Goal: Task Accomplishment & Management: Manage account settings

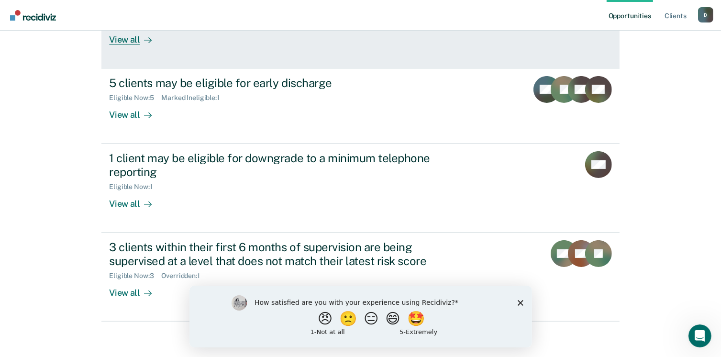
scroll to position [153, 0]
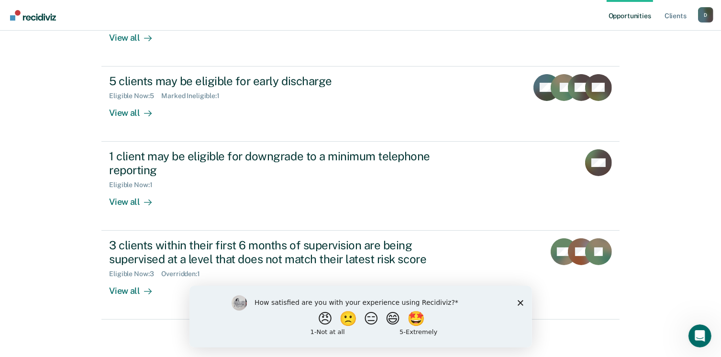
click at [522, 302] on icon "Close survey" at bounding box center [520, 302] width 6 height 6
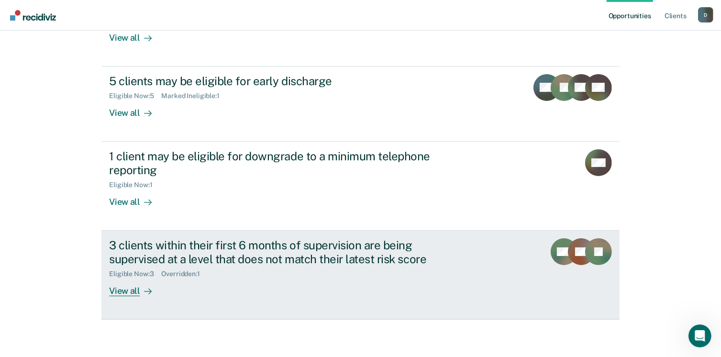
click at [220, 252] on div "3 clients within their first 6 months of supervision are being supervised at a …" at bounding box center [277, 252] width 336 height 28
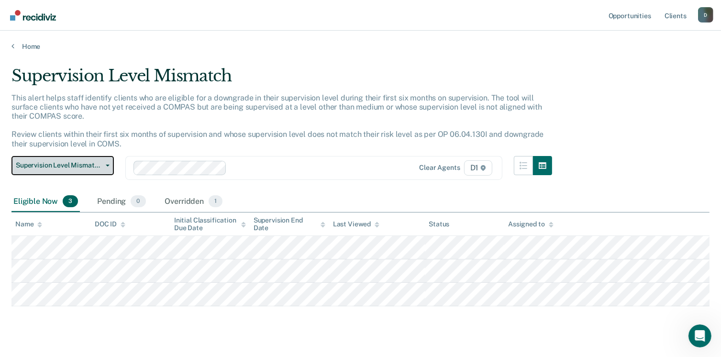
click at [77, 167] on span "Supervision Level Mismatch" at bounding box center [59, 165] width 86 height 8
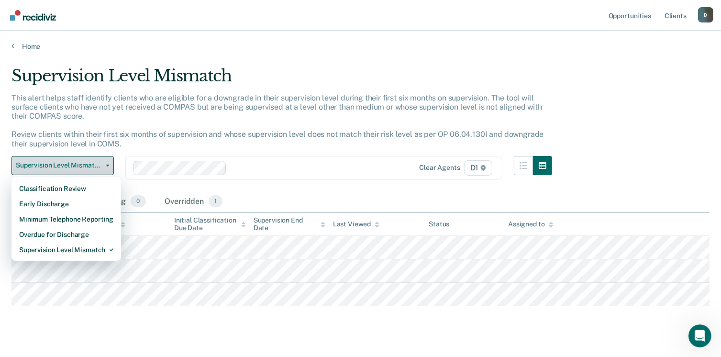
click at [77, 167] on span "Supervision Level Mismatch" at bounding box center [59, 165] width 86 height 8
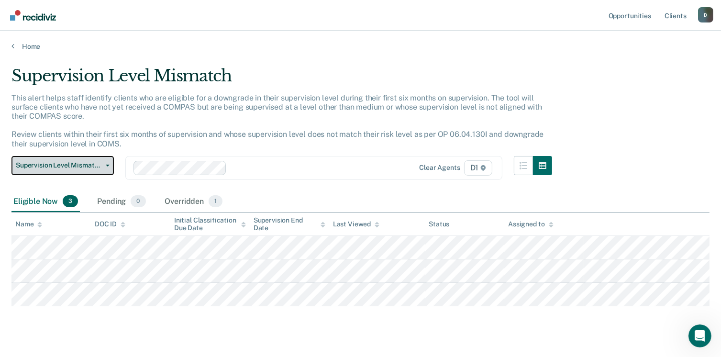
click at [53, 163] on span "Supervision Level Mismatch" at bounding box center [59, 165] width 86 height 8
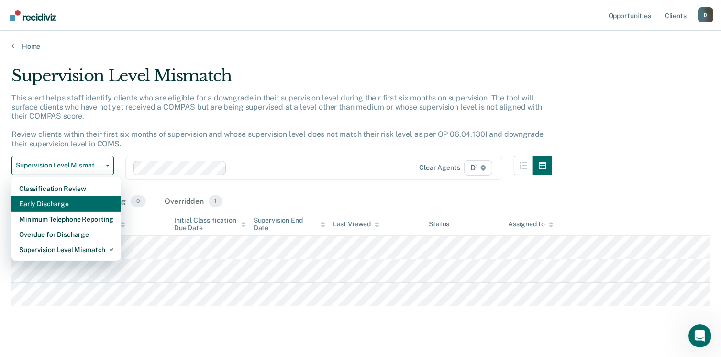
click at [51, 198] on div "Early Discharge" at bounding box center [66, 203] width 94 height 15
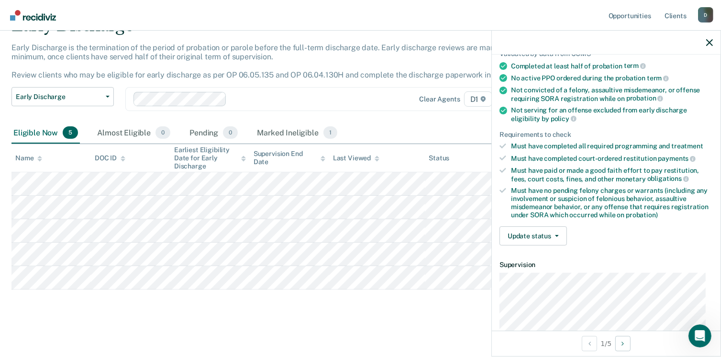
scroll to position [96, 0]
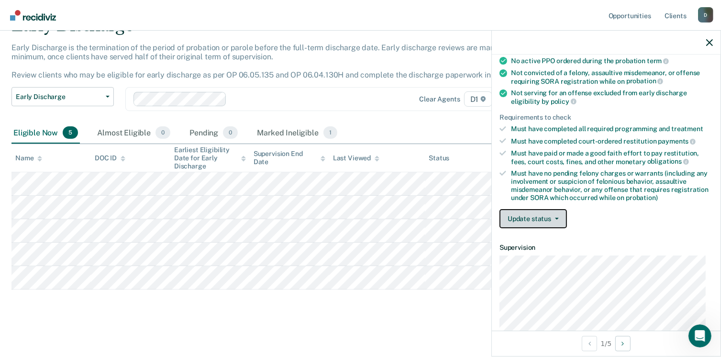
click at [551, 213] on button "Update status" at bounding box center [532, 218] width 67 height 19
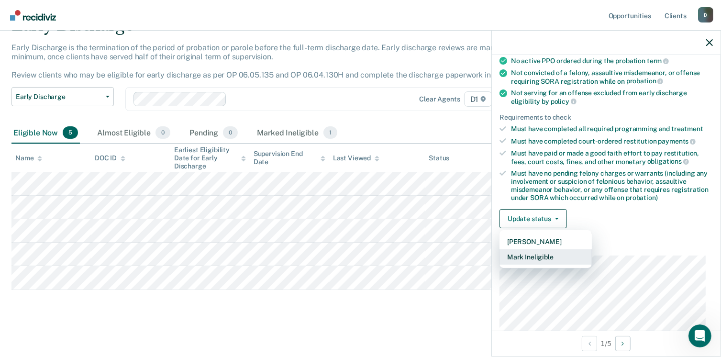
click at [545, 252] on button "Mark Ineligible" at bounding box center [545, 256] width 92 height 15
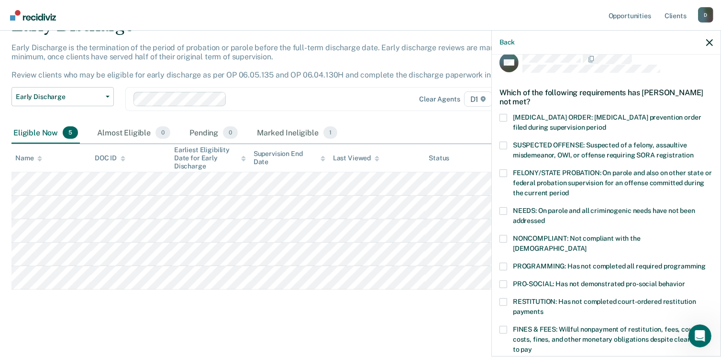
scroll to position [0, 0]
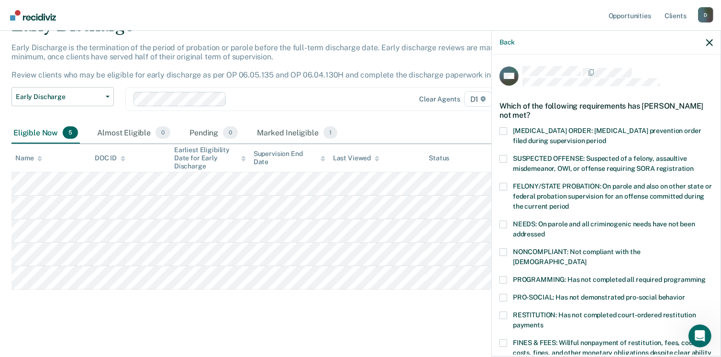
drag, startPoint x: 505, startPoint y: 253, endPoint x: 534, endPoint y: 249, distance: 28.5
click at [506, 253] on span at bounding box center [503, 252] width 8 height 8
click at [586, 258] on input "NONCOMPLIANT: Not compliant with the [DEMOGRAPHIC_DATA]" at bounding box center [586, 258] width 0 height 0
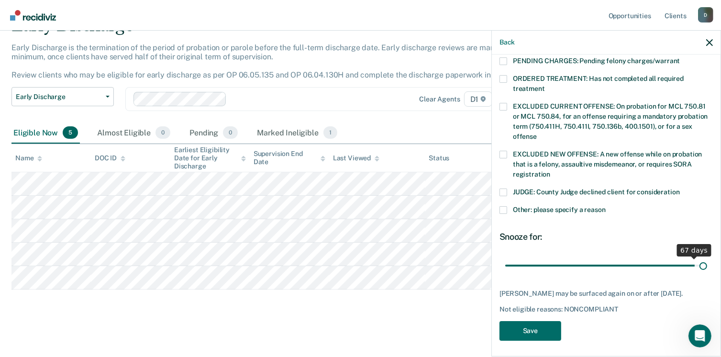
scroll to position [311, 0]
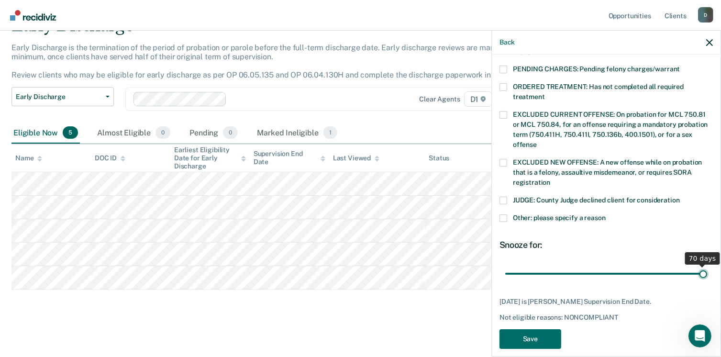
drag, startPoint x: 586, startPoint y: 257, endPoint x: 707, endPoint y: 266, distance: 121.4
type input "70"
click at [707, 266] on input "range" at bounding box center [606, 273] width 202 height 17
click at [528, 329] on button "Save" at bounding box center [530, 339] width 62 height 20
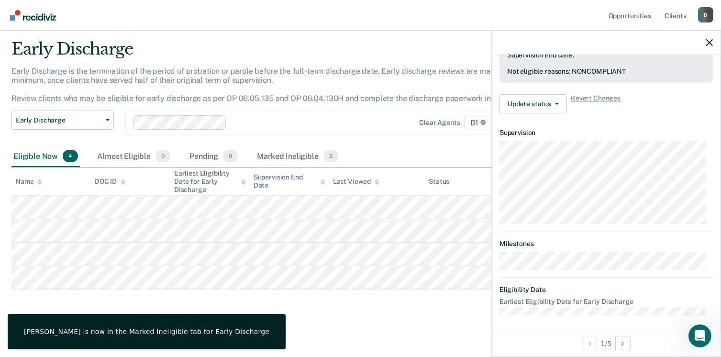
scroll to position [201, 0]
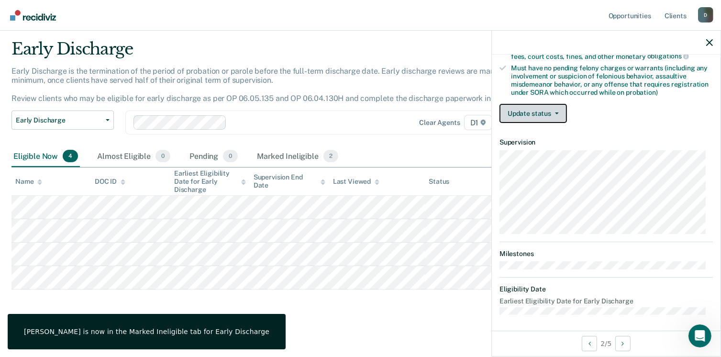
click at [537, 109] on button "Update status" at bounding box center [532, 113] width 67 height 19
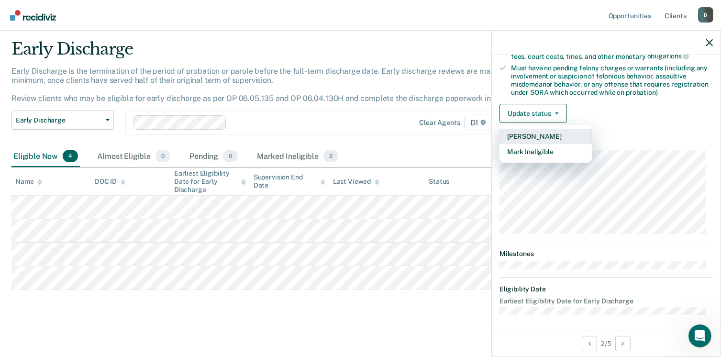
click at [537, 134] on button "[PERSON_NAME]" at bounding box center [545, 136] width 92 height 15
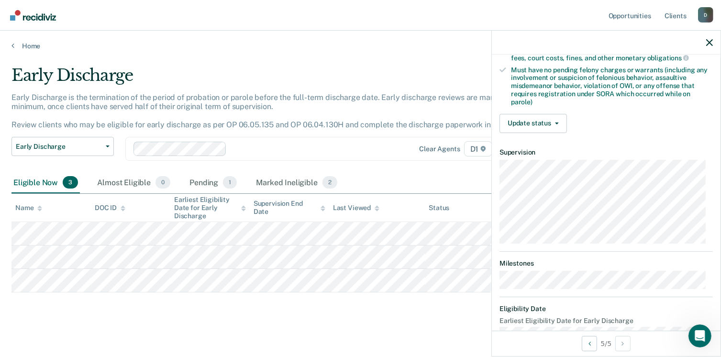
scroll to position [0, 0]
click at [550, 115] on button "Update status" at bounding box center [532, 123] width 67 height 19
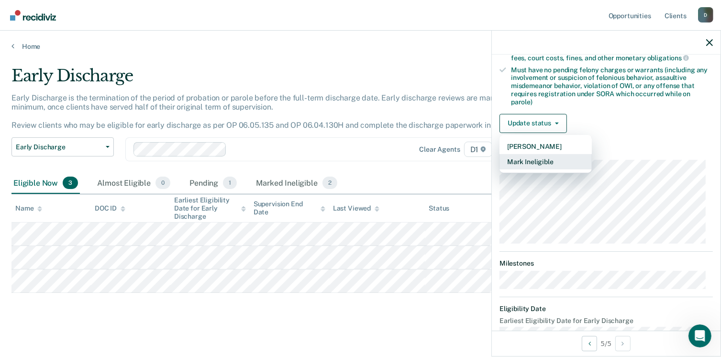
click at [555, 155] on button "Mark Ineligible" at bounding box center [545, 161] width 92 height 15
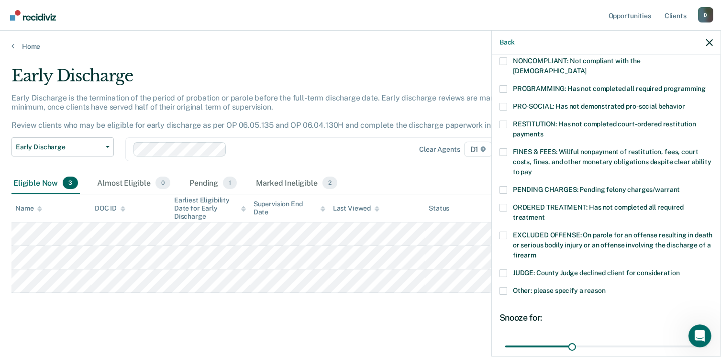
scroll to position [168, 0]
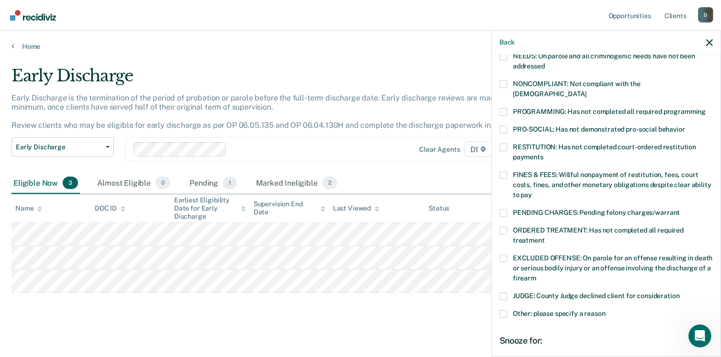
click at [505, 108] on span at bounding box center [503, 112] width 8 height 8
click at [705, 108] on input "PROGRAMMING: Has not completed all required programming" at bounding box center [705, 108] width 0 height 0
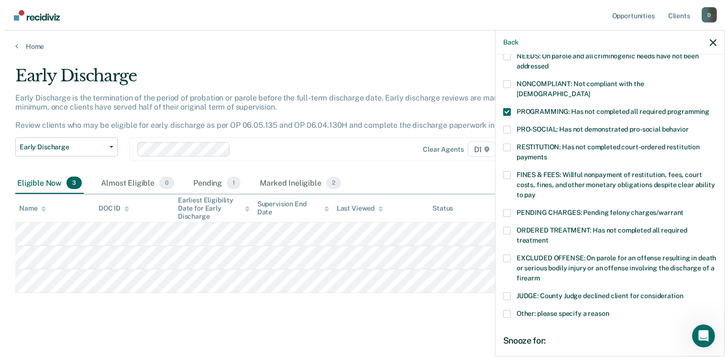
scroll to position [263, 0]
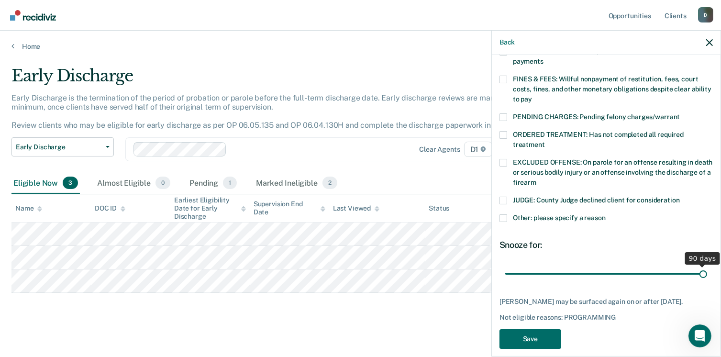
drag, startPoint x: 570, startPoint y: 263, endPoint x: 710, endPoint y: 261, distance: 140.1
type input "90"
click at [707, 265] on input "range" at bounding box center [606, 273] width 202 height 17
click at [525, 329] on button "Save" at bounding box center [530, 339] width 62 height 20
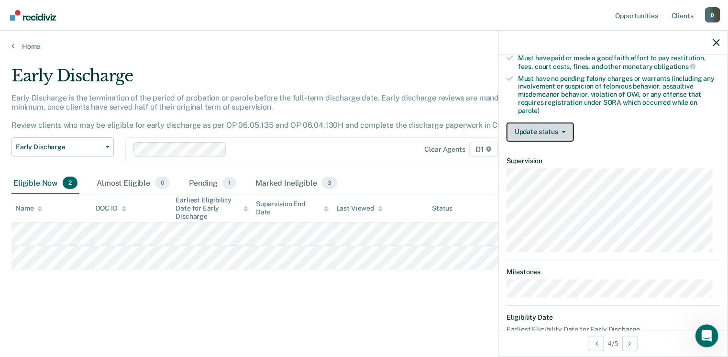
click at [553, 131] on button "Update status" at bounding box center [539, 131] width 67 height 19
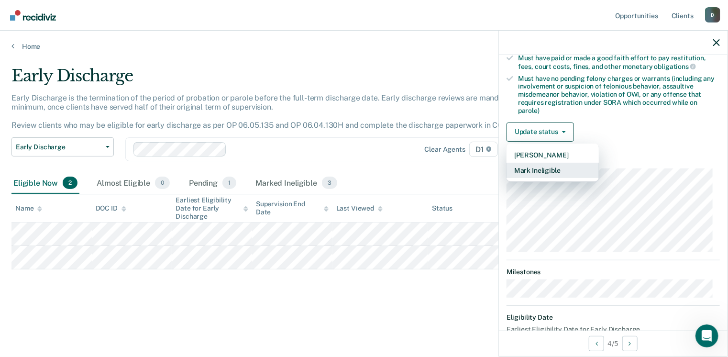
click at [553, 163] on button "Mark Ineligible" at bounding box center [552, 170] width 92 height 15
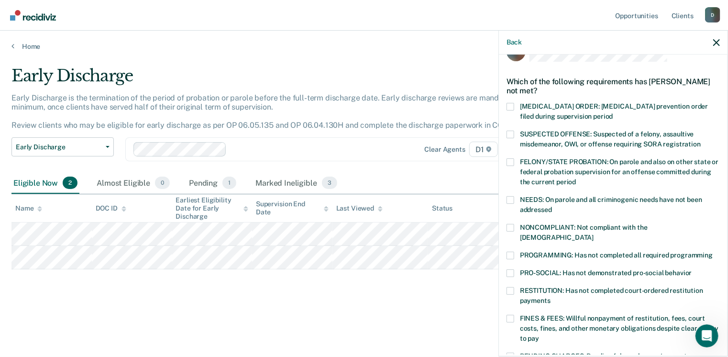
scroll to position [72, 0]
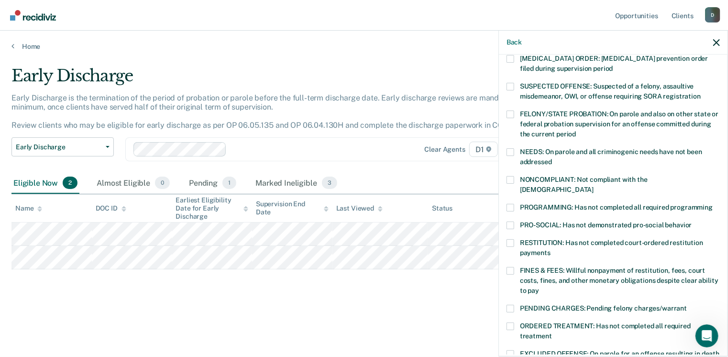
click at [513, 221] on span at bounding box center [510, 225] width 8 height 8
click at [692, 221] on input "PRO-SOCIAL: Has not demonstrated pro-social behavior" at bounding box center [692, 221] width 0 height 0
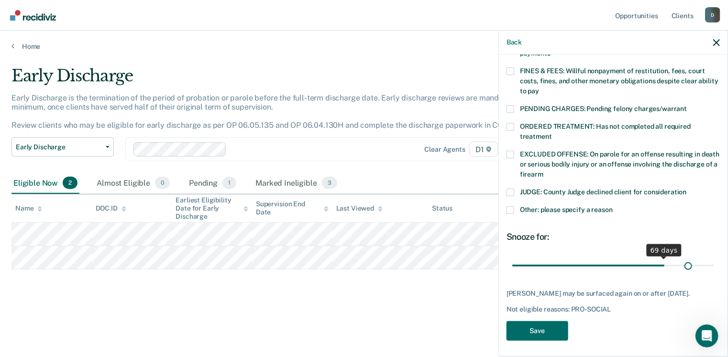
scroll to position [272, 0]
drag, startPoint x: 577, startPoint y: 254, endPoint x: 707, endPoint y: 256, distance: 130.1
type input "90"
click at [707, 257] on input "range" at bounding box center [613, 265] width 202 height 17
click at [537, 324] on button "Save" at bounding box center [537, 331] width 62 height 20
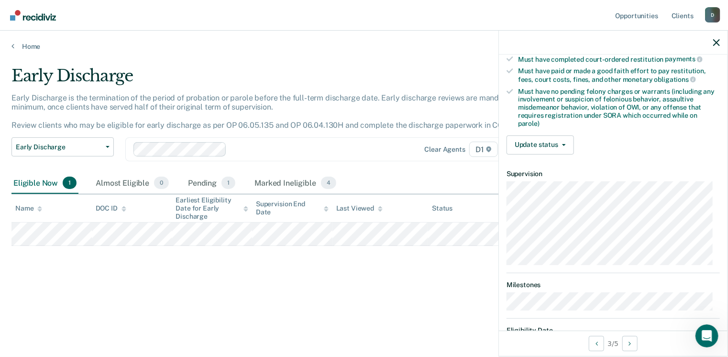
scroll to position [290, 0]
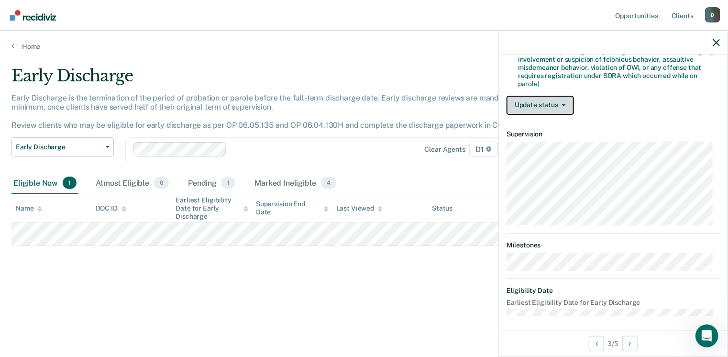
click at [552, 96] on button "Update status" at bounding box center [539, 105] width 67 height 19
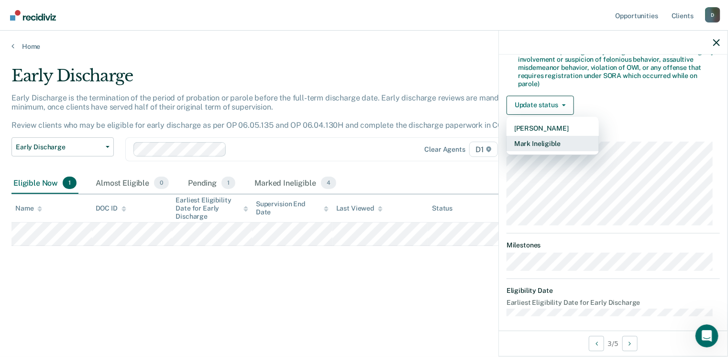
click at [553, 136] on button "Mark Ineligible" at bounding box center [552, 143] width 92 height 15
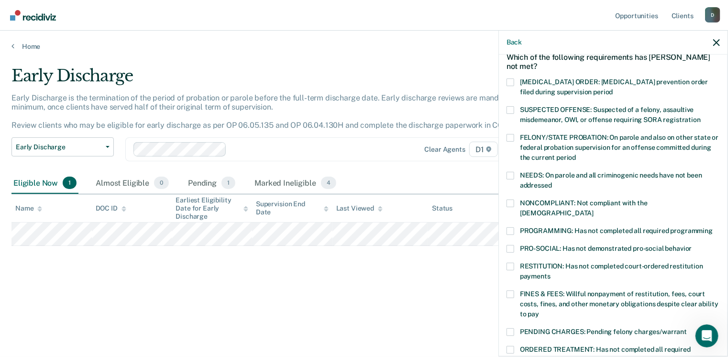
scroll to position [33, 0]
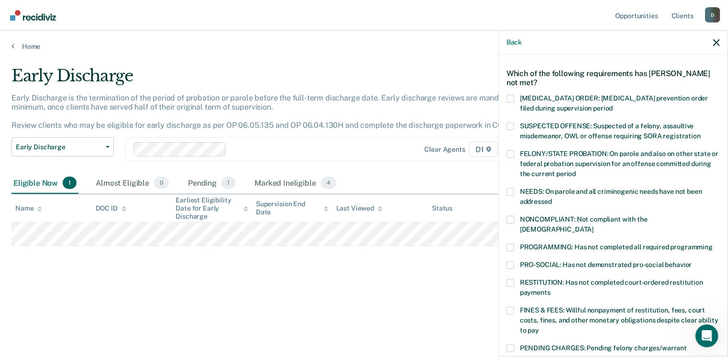
click at [508, 189] on span at bounding box center [510, 192] width 8 height 8
click at [552, 198] on input "NEEDS: On parole and all criminogenic needs have not been addressed" at bounding box center [552, 198] width 0 height 0
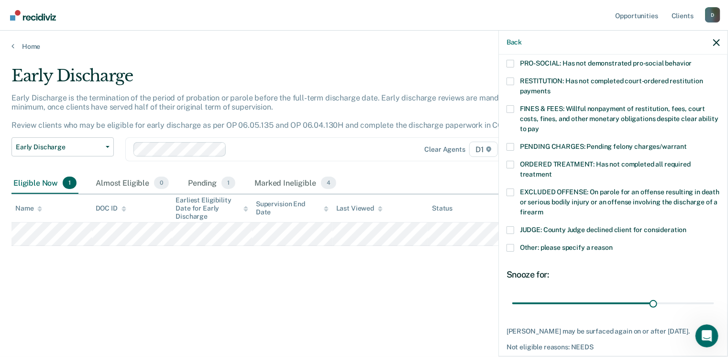
scroll to position [272, 0]
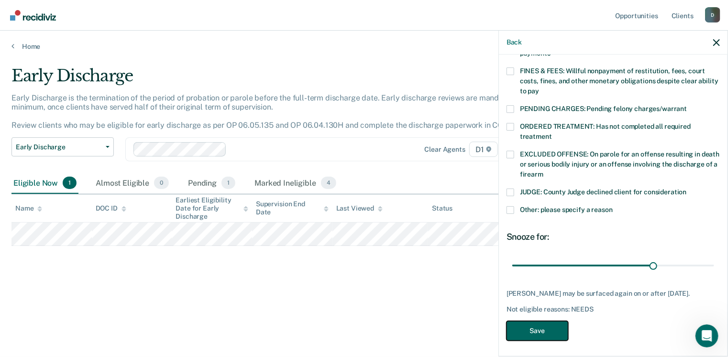
click at [530, 324] on button "Save" at bounding box center [537, 331] width 62 height 20
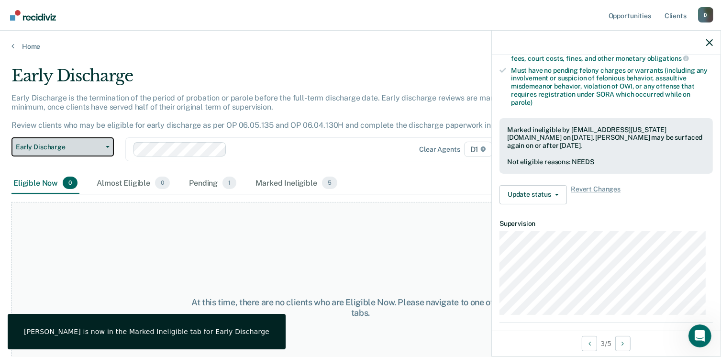
click at [106, 146] on icon "button" at bounding box center [108, 147] width 4 height 2
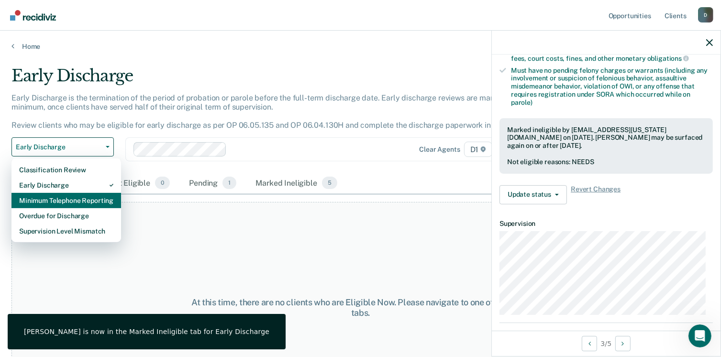
click at [95, 204] on div "Minimum Telephone Reporting" at bounding box center [66, 200] width 94 height 15
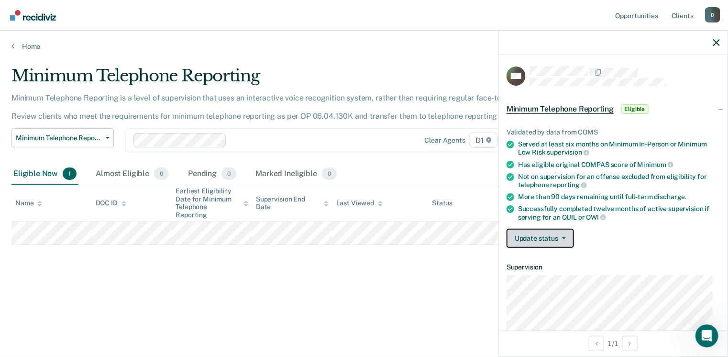
click at [562, 237] on button "Update status" at bounding box center [539, 238] width 67 height 19
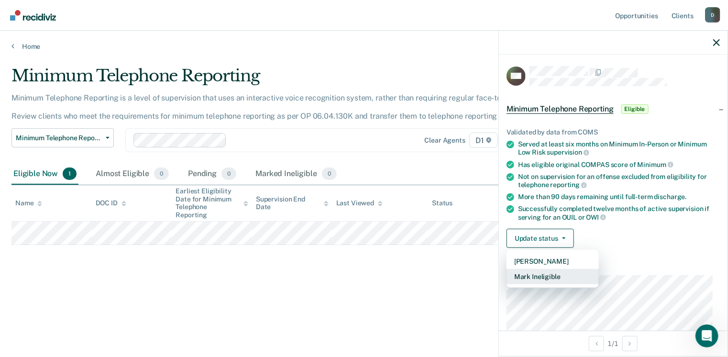
click at [551, 276] on button "Mark Ineligible" at bounding box center [552, 276] width 92 height 15
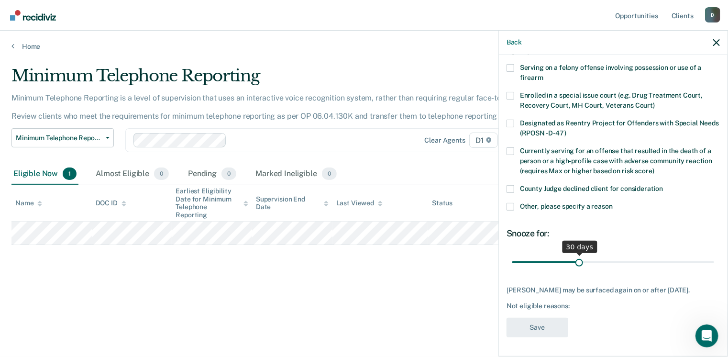
scroll to position [22, 0]
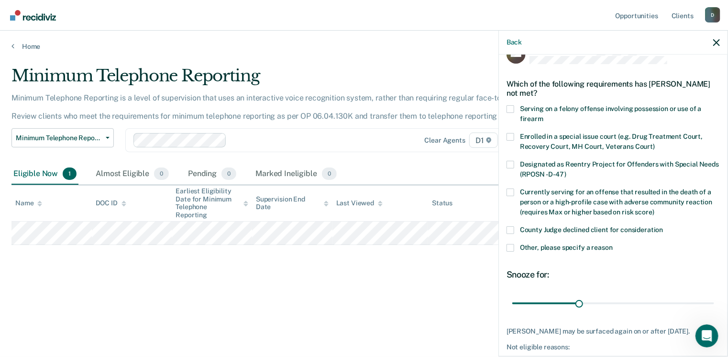
click at [512, 230] on span at bounding box center [510, 230] width 8 height 8
click at [663, 226] on input "County Judge declined client for consideration" at bounding box center [663, 226] width 0 height 0
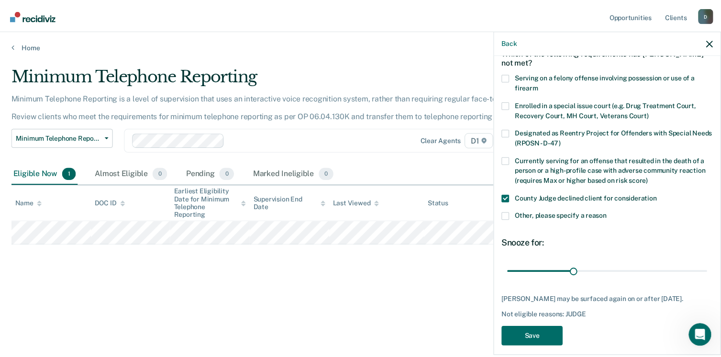
scroll to position [70, 0]
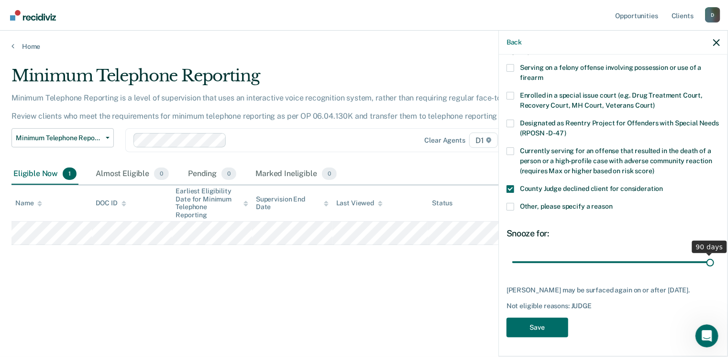
drag, startPoint x: 578, startPoint y: 255, endPoint x: 719, endPoint y: 252, distance: 141.6
type input "90"
click at [714, 254] on input "range" at bounding box center [613, 262] width 202 height 17
click at [540, 324] on button "Save" at bounding box center [537, 328] width 62 height 20
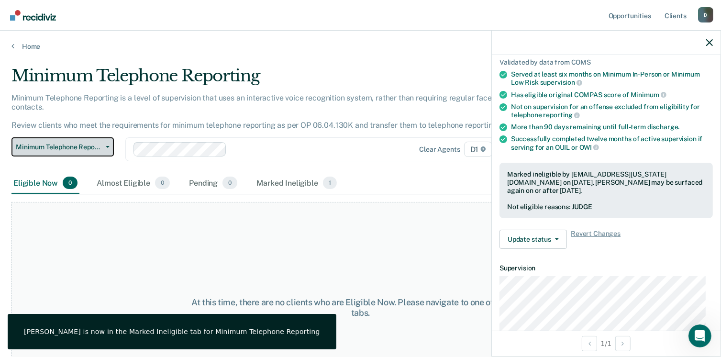
click at [107, 137] on button "Minimum Telephone Reporting" at bounding box center [62, 146] width 102 height 19
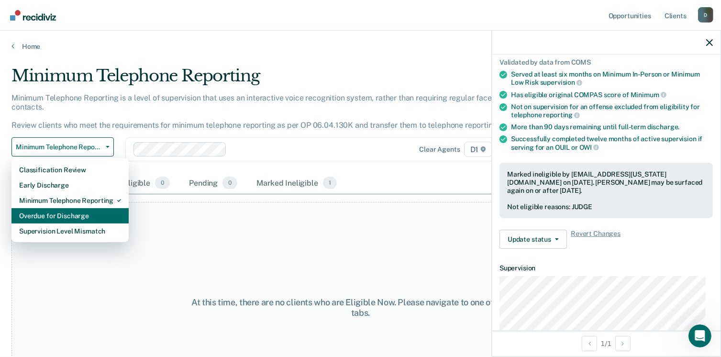
click at [97, 208] on div "Overdue for Discharge" at bounding box center [70, 215] width 102 height 15
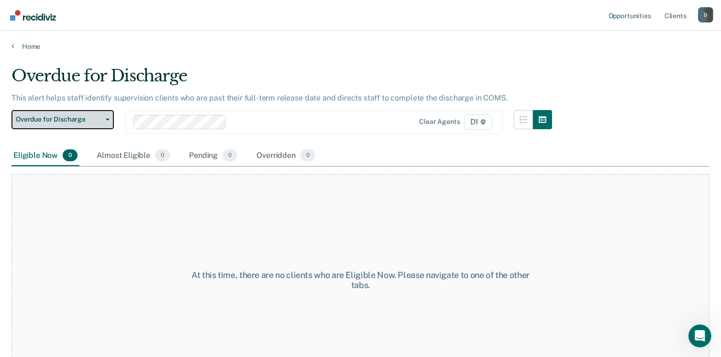
click at [106, 121] on button "Overdue for Discharge" at bounding box center [62, 119] width 102 height 19
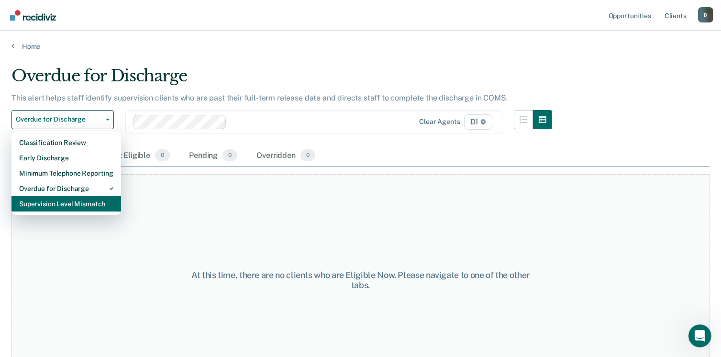
click at [86, 202] on div "Supervision Level Mismatch" at bounding box center [66, 203] width 94 height 15
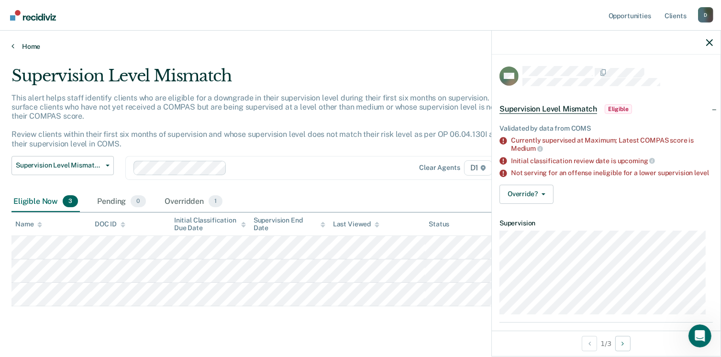
click at [373, 46] on link "Home" at bounding box center [360, 46] width 698 height 9
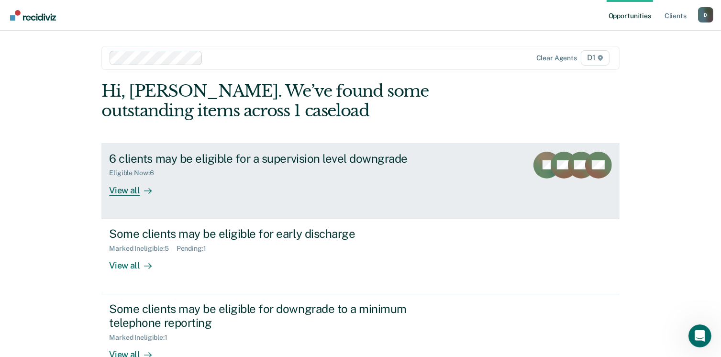
click at [354, 190] on div "6 clients may be eligible for a supervision level downgrade Eligible Now : 6 Vi…" at bounding box center [288, 174] width 359 height 44
